Goal: Find specific page/section: Find specific page/section

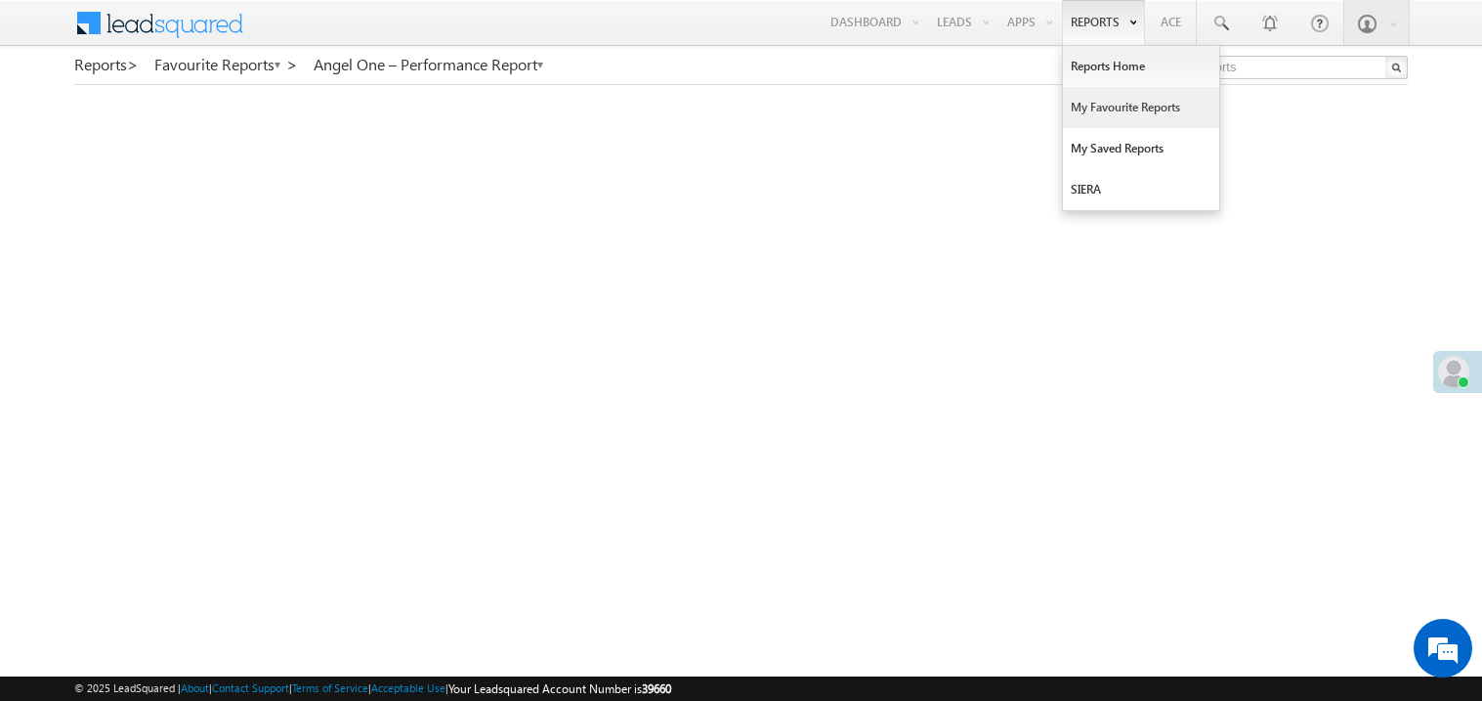
click at [1101, 111] on link "My Favourite Reports" at bounding box center [1141, 107] width 156 height 41
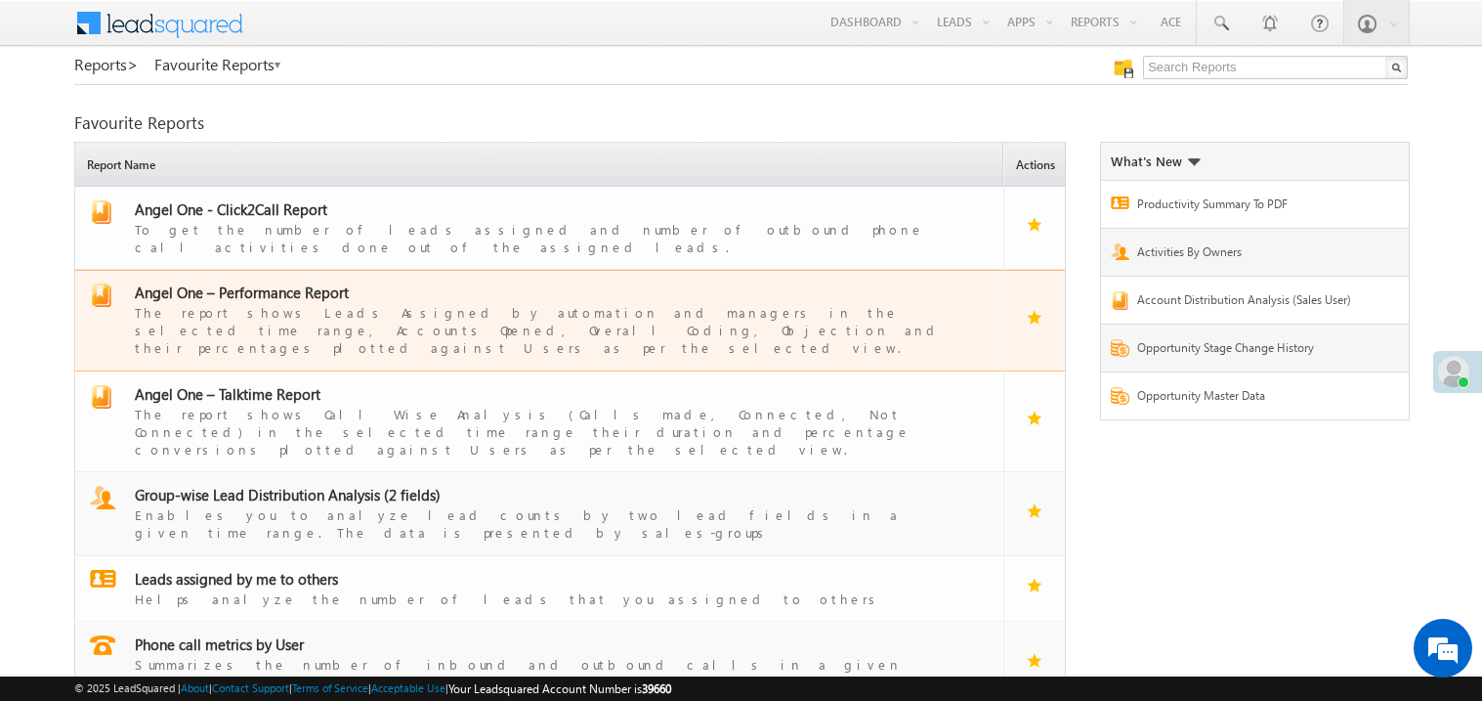
click at [270, 282] on span "Angel One – Performance Report" at bounding box center [242, 292] width 214 height 20
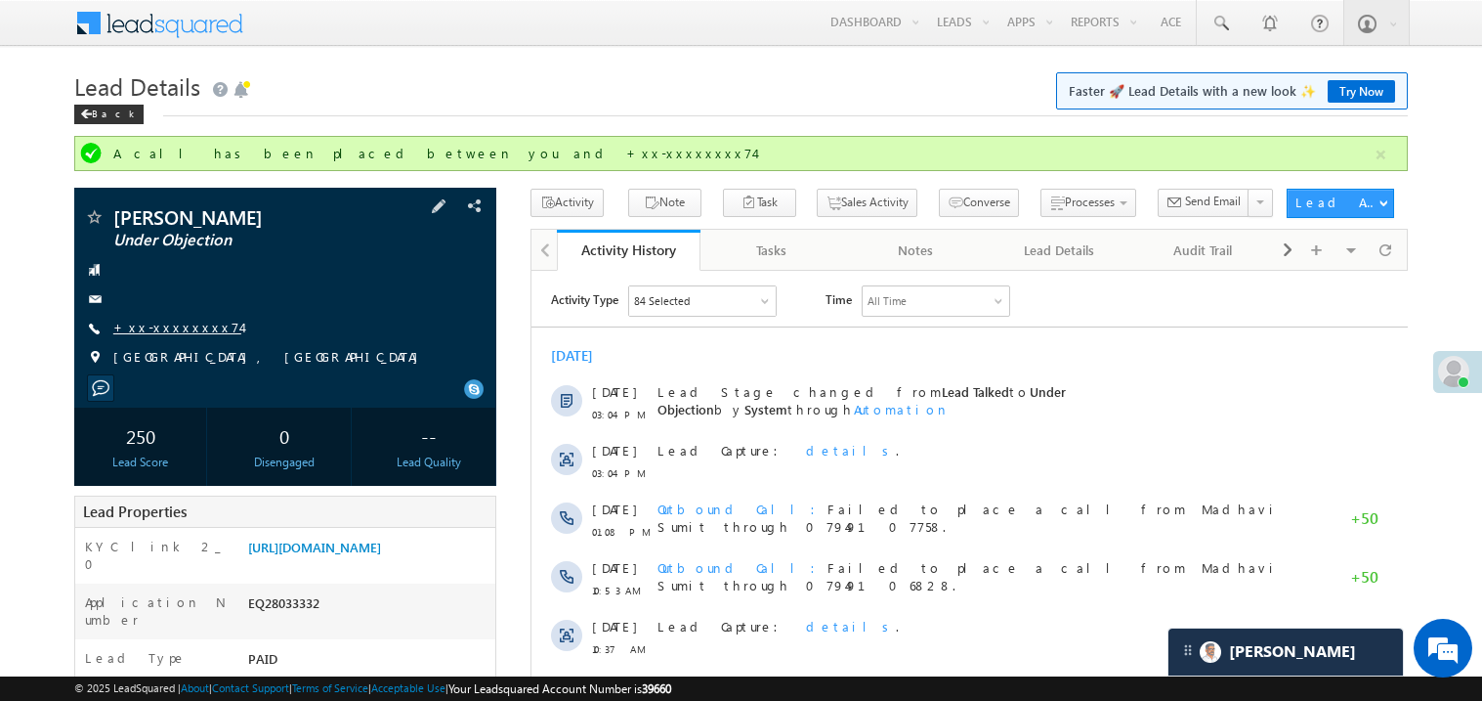
click at [168, 321] on link "+xx-xxxxxxxx74" at bounding box center [177, 327] width 128 height 17
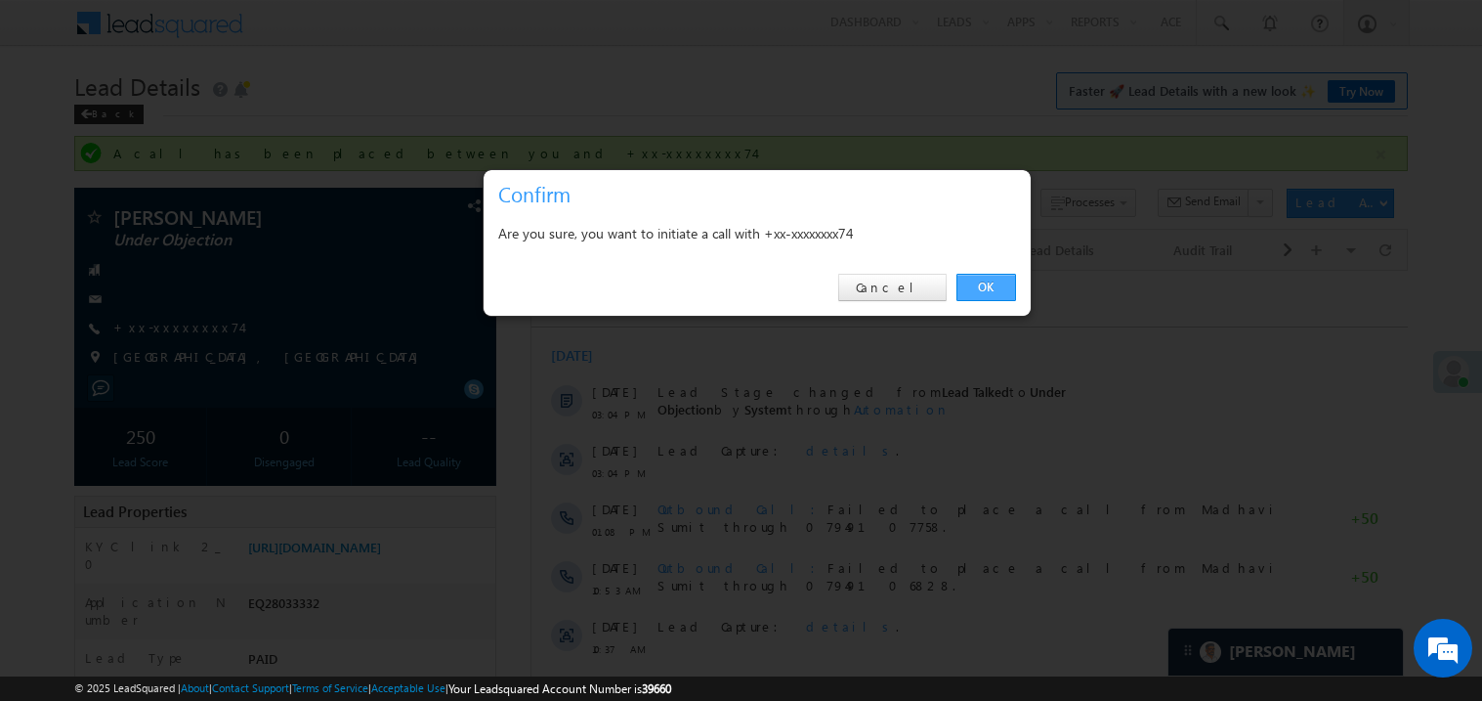
click at [979, 281] on link "OK" at bounding box center [987, 287] width 60 height 27
